Goal: Information Seeking & Learning: Check status

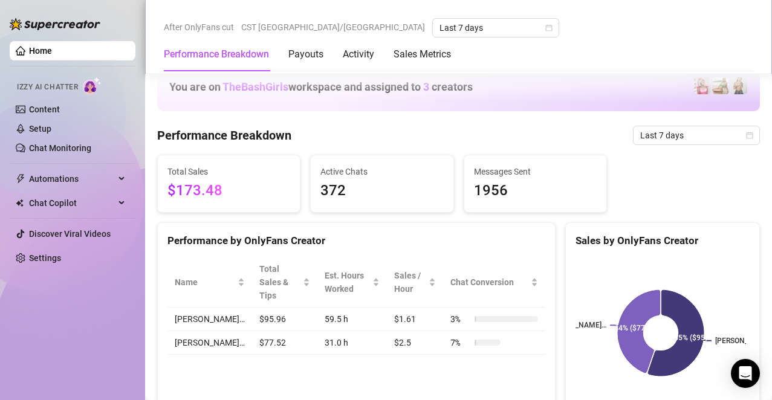
scroll to position [794, 0]
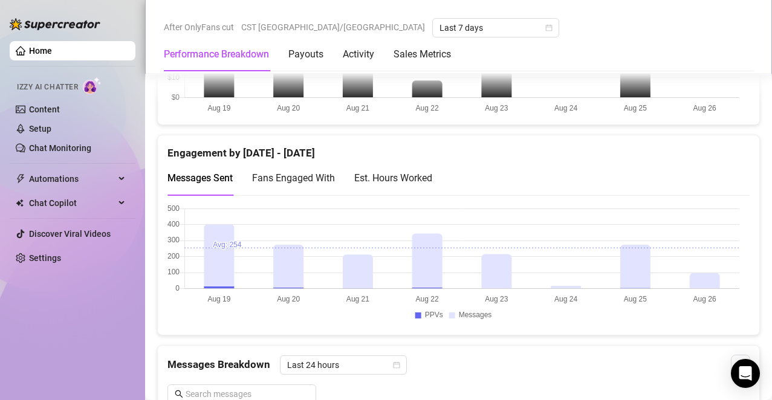
scroll to position [770, 0]
click at [423, 170] on div "Est. Hours Worked" at bounding box center [393, 178] width 78 height 34
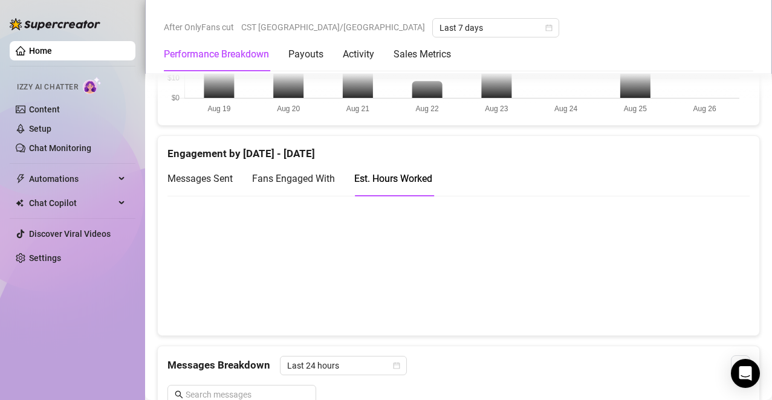
click at [174, 182] on span "Messages Sent" at bounding box center [199, 178] width 65 height 11
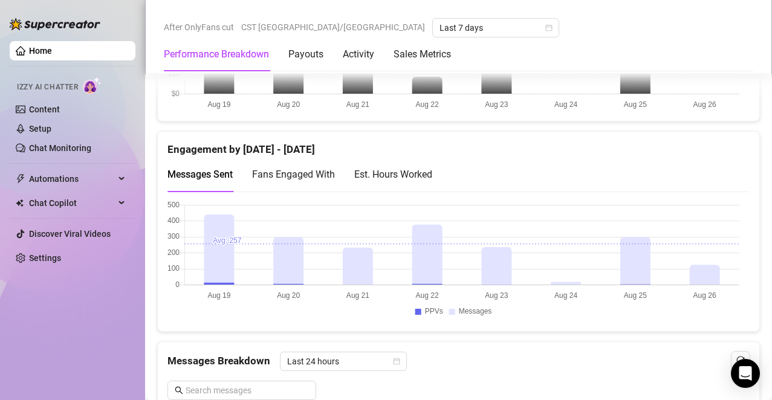
scroll to position [778, 0]
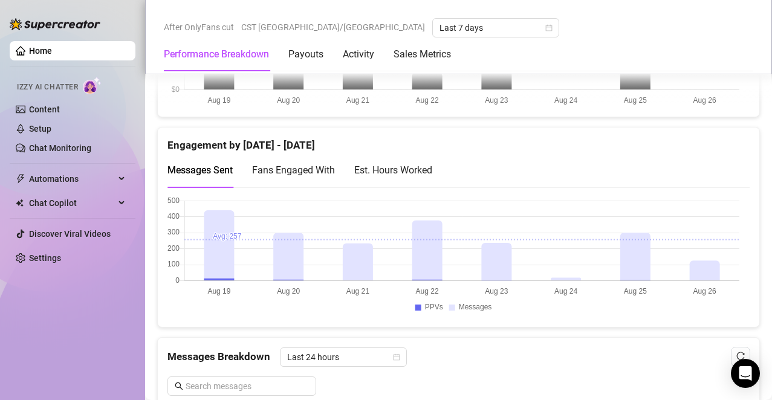
click at [421, 180] on div "Est. Hours Worked" at bounding box center [393, 170] width 78 height 34
